Goal: Transaction & Acquisition: Purchase product/service

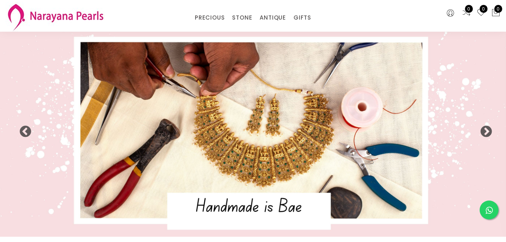
select select "INR"
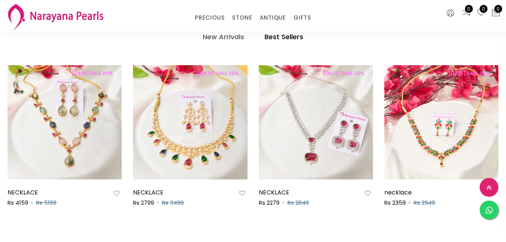
scroll to position [389, 0]
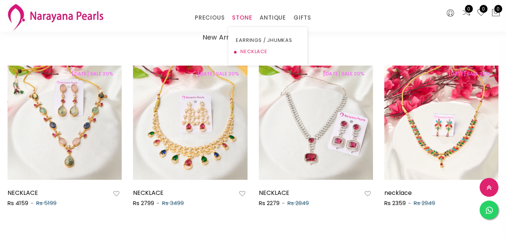
click at [247, 50] on link "NECKLACE" at bounding box center [268, 51] width 64 height 11
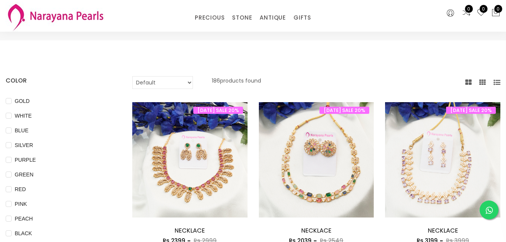
scroll to position [11, 0]
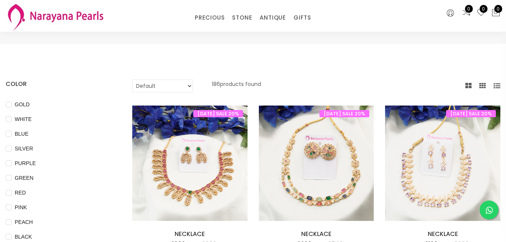
click at [57, 21] on img at bounding box center [55, 17] width 99 height 30
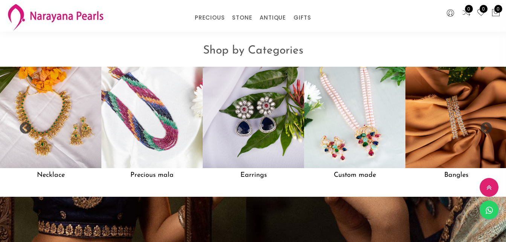
scroll to position [600, 0]
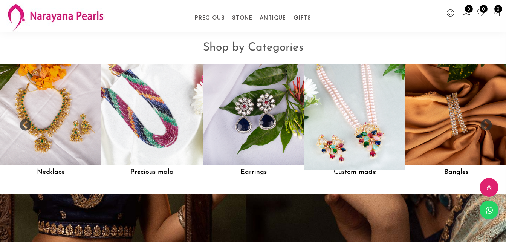
click at [336, 111] on img at bounding box center [354, 113] width 111 height 111
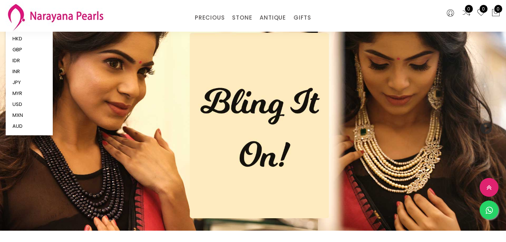
scroll to position [600, 0]
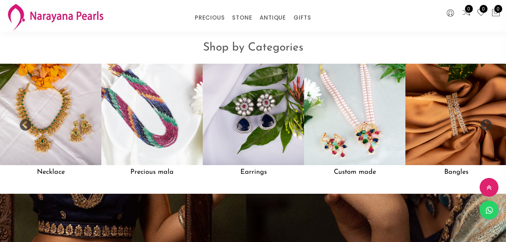
scroll to position [11, 0]
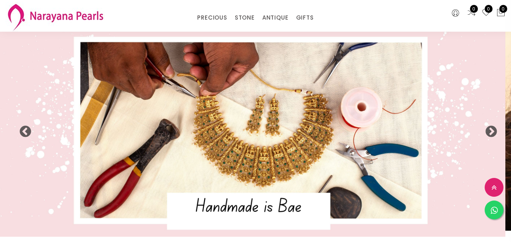
select select "INR"
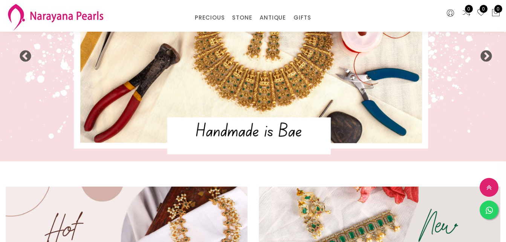
scroll to position [75, 0]
click at [484, 58] on button "Next" at bounding box center [483, 54] width 8 height 8
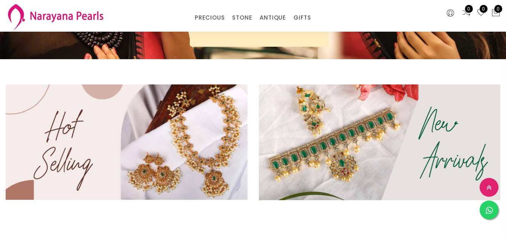
scroll to position [188, 0]
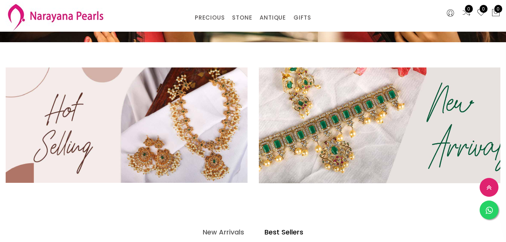
click at [302, 151] on img at bounding box center [379, 125] width 290 height 139
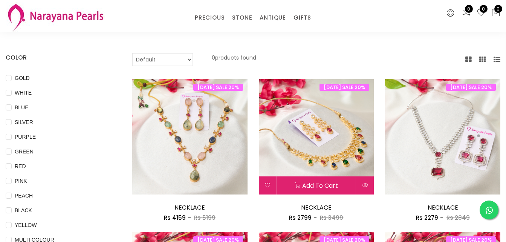
scroll to position [75, 0]
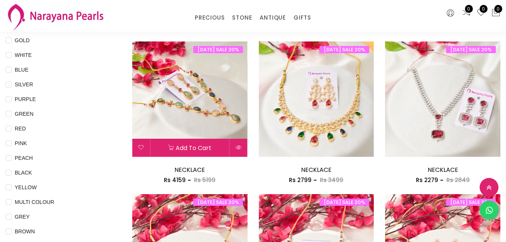
click at [196, 131] on img at bounding box center [189, 98] width 115 height 115
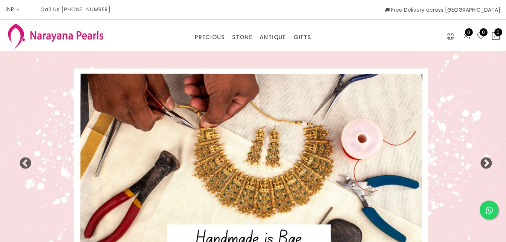
select select "INR"
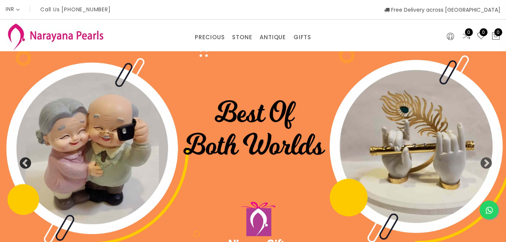
click at [26, 161] on button "Previous" at bounding box center [23, 161] width 8 height 8
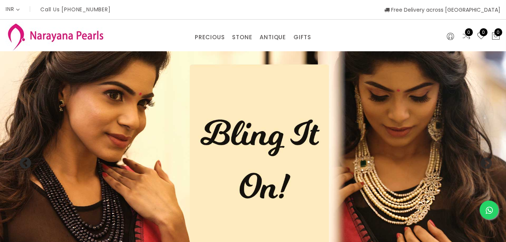
click at [22, 160] on button "Previous" at bounding box center [23, 161] width 8 height 8
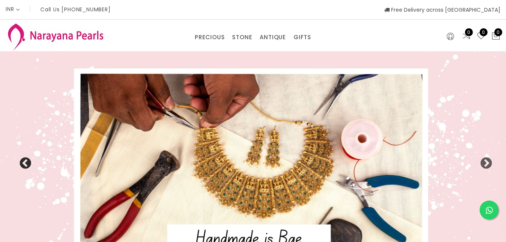
click at [24, 164] on button "Previous" at bounding box center [23, 161] width 8 height 8
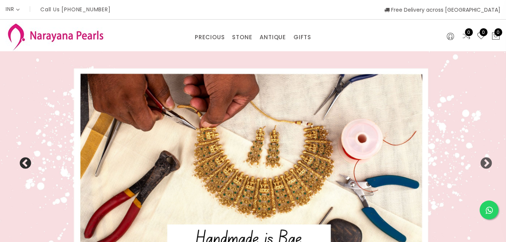
click at [26, 162] on button "Previous" at bounding box center [23, 161] width 8 height 8
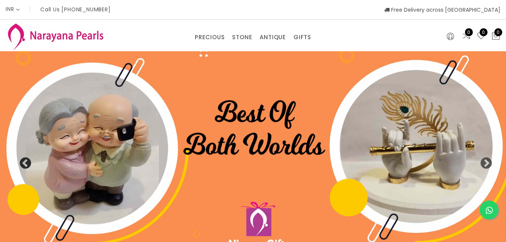
click at [26, 162] on button "Previous" at bounding box center [23, 161] width 8 height 8
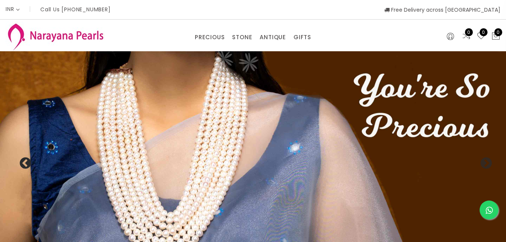
click at [111, 159] on img at bounding box center [253, 156] width 506 height 211
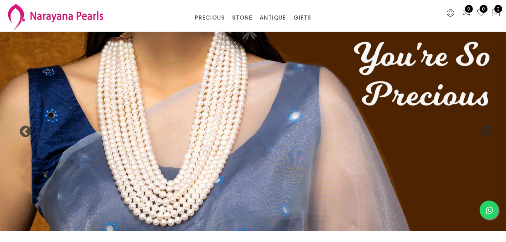
scroll to position [20, 0]
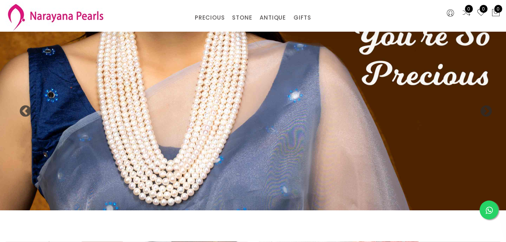
click at [137, 153] on img at bounding box center [253, 104] width 506 height 211
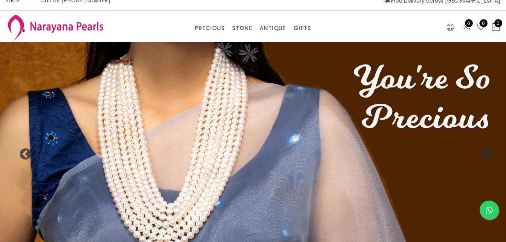
scroll to position [0, 0]
